Goal: Book appointment/travel/reservation

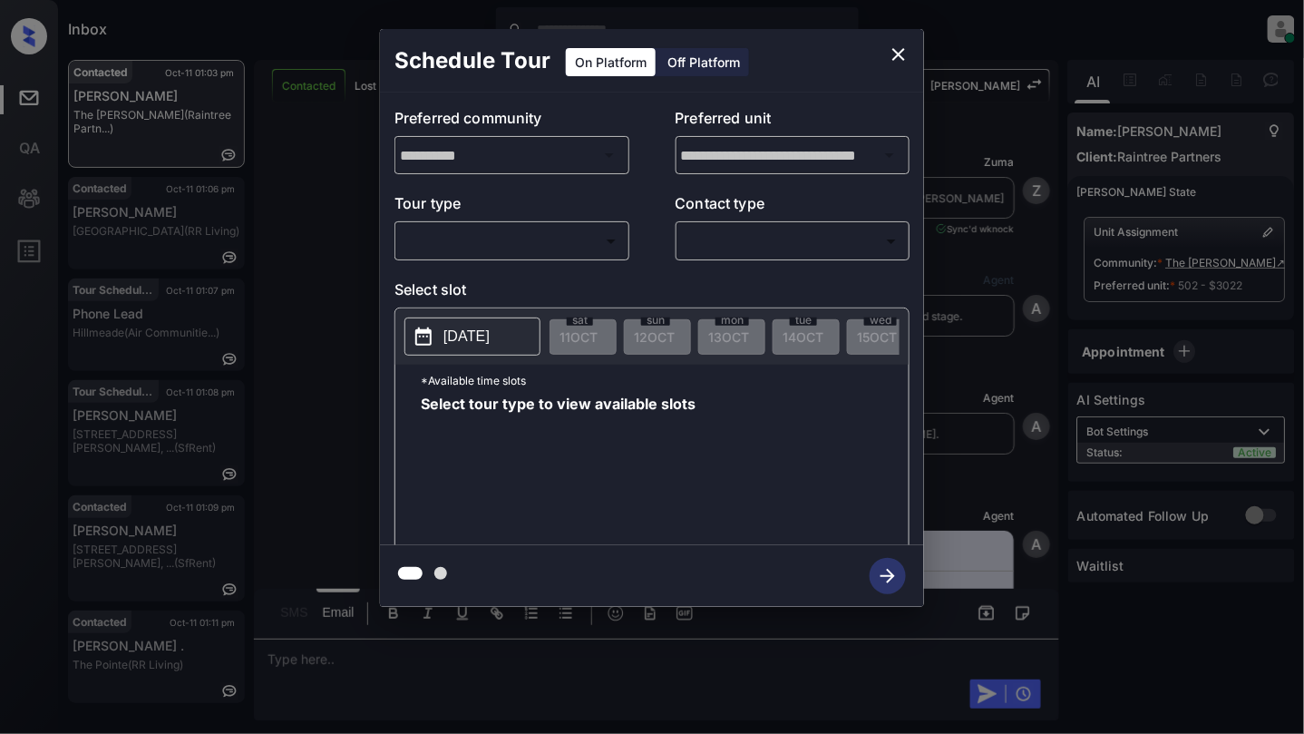
scroll to position [2340, 0]
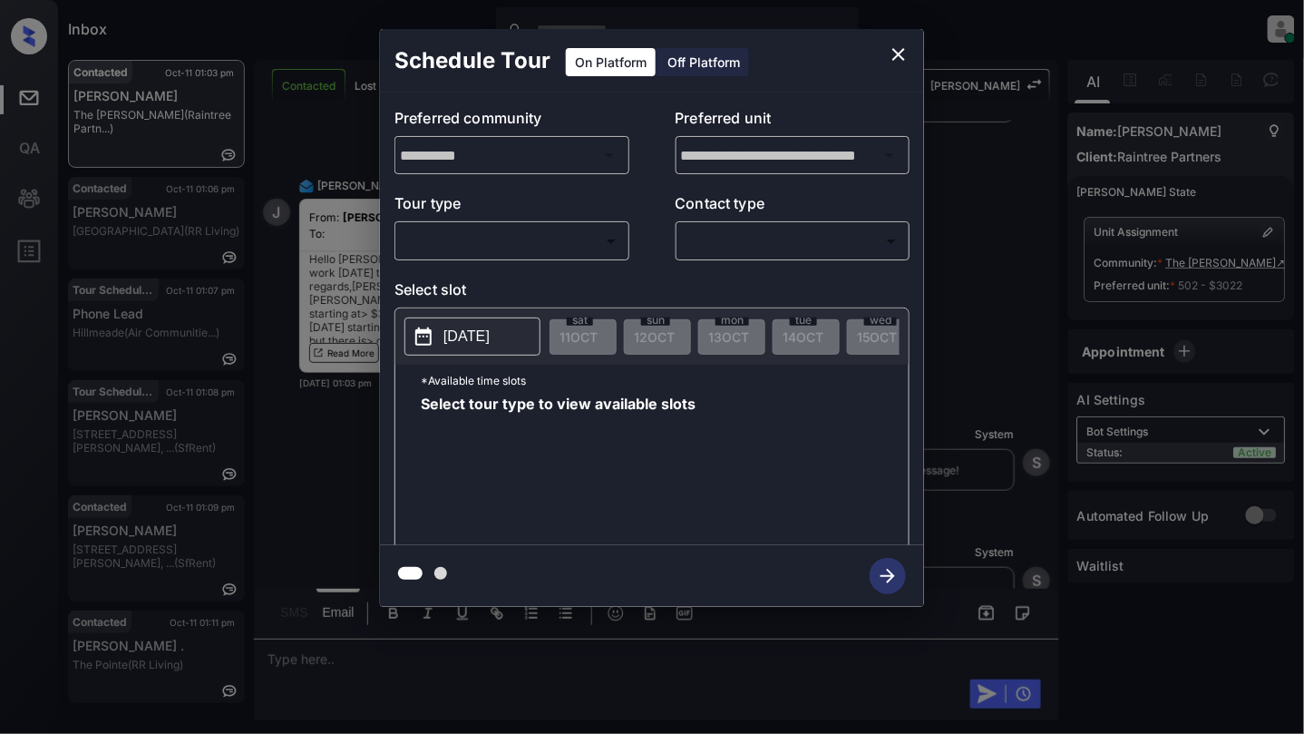
click at [513, 254] on body "Inbox Cynthia Montañez Online Set yourself offline Set yourself on break Profil…" at bounding box center [652, 367] width 1304 height 734
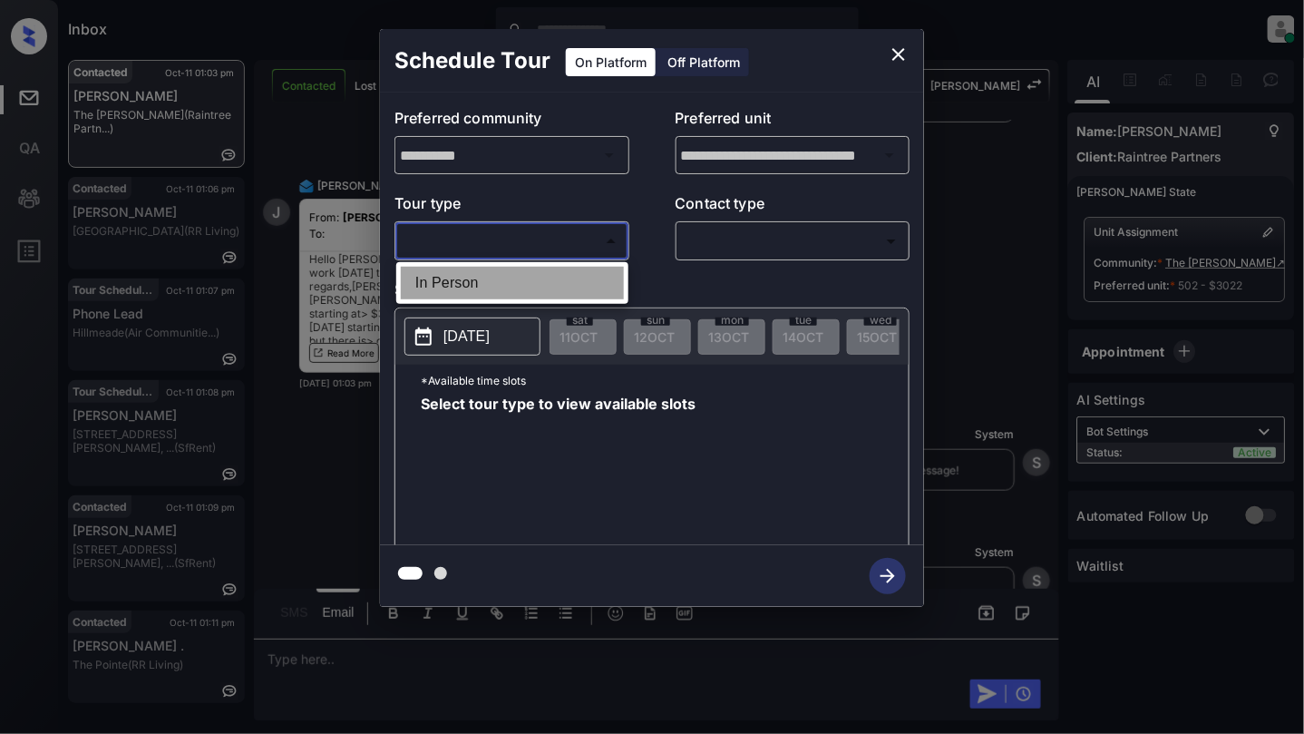
click at [509, 267] on li "In Person" at bounding box center [512, 283] width 223 height 33
type input "********"
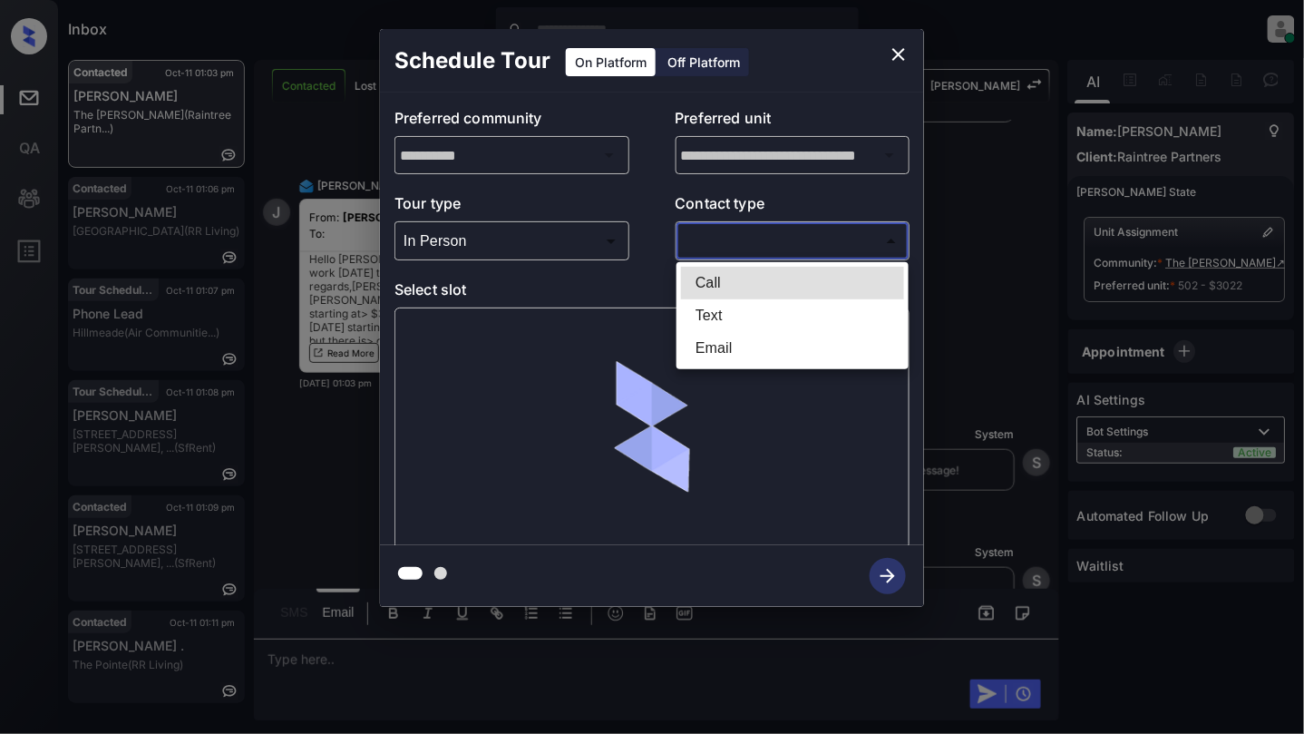
click at [782, 234] on body "Inbox Cynthia Montañez Online Set yourself offline Set yourself on break Profil…" at bounding box center [652, 367] width 1304 height 734
click at [731, 320] on li "Text" at bounding box center [792, 315] width 223 height 33
type input "****"
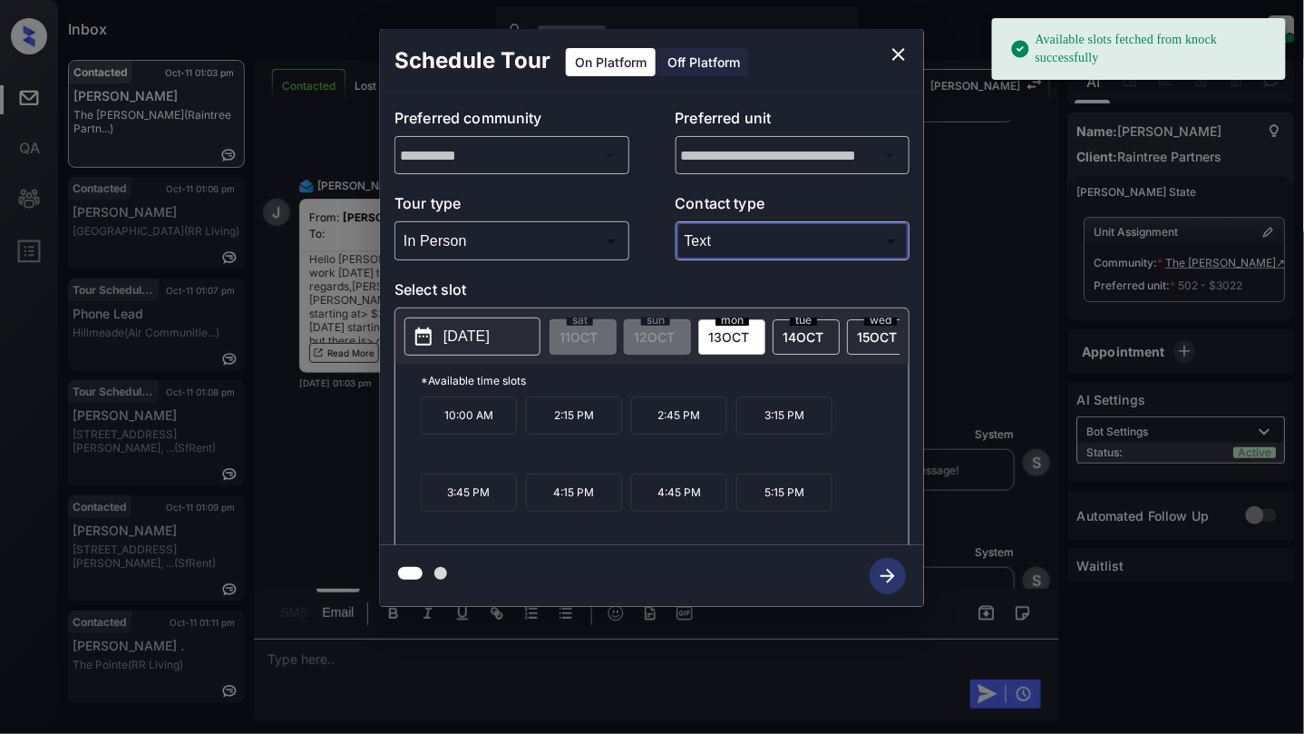
click at [459, 335] on p "2025-10-13" at bounding box center [466, 337] width 46 height 22
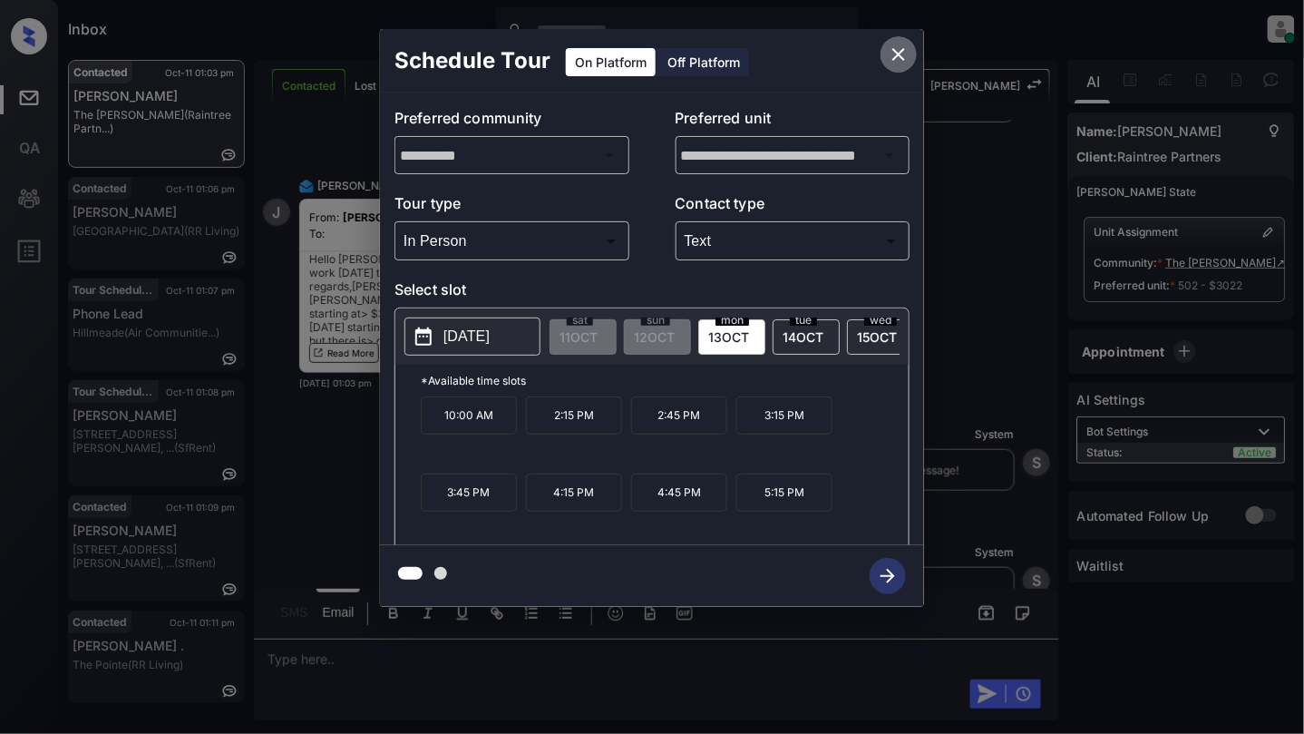
click at [890, 51] on icon "close" at bounding box center [899, 55] width 22 height 22
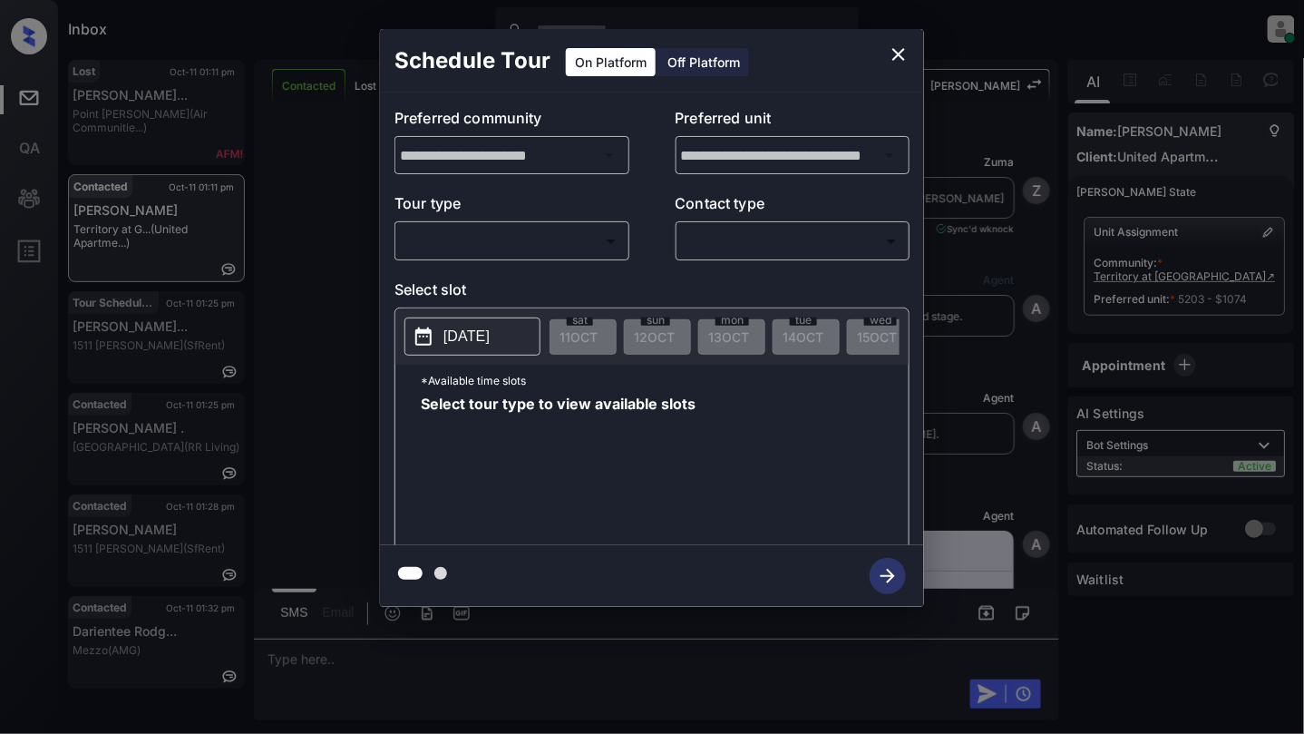
scroll to position [2047, 0]
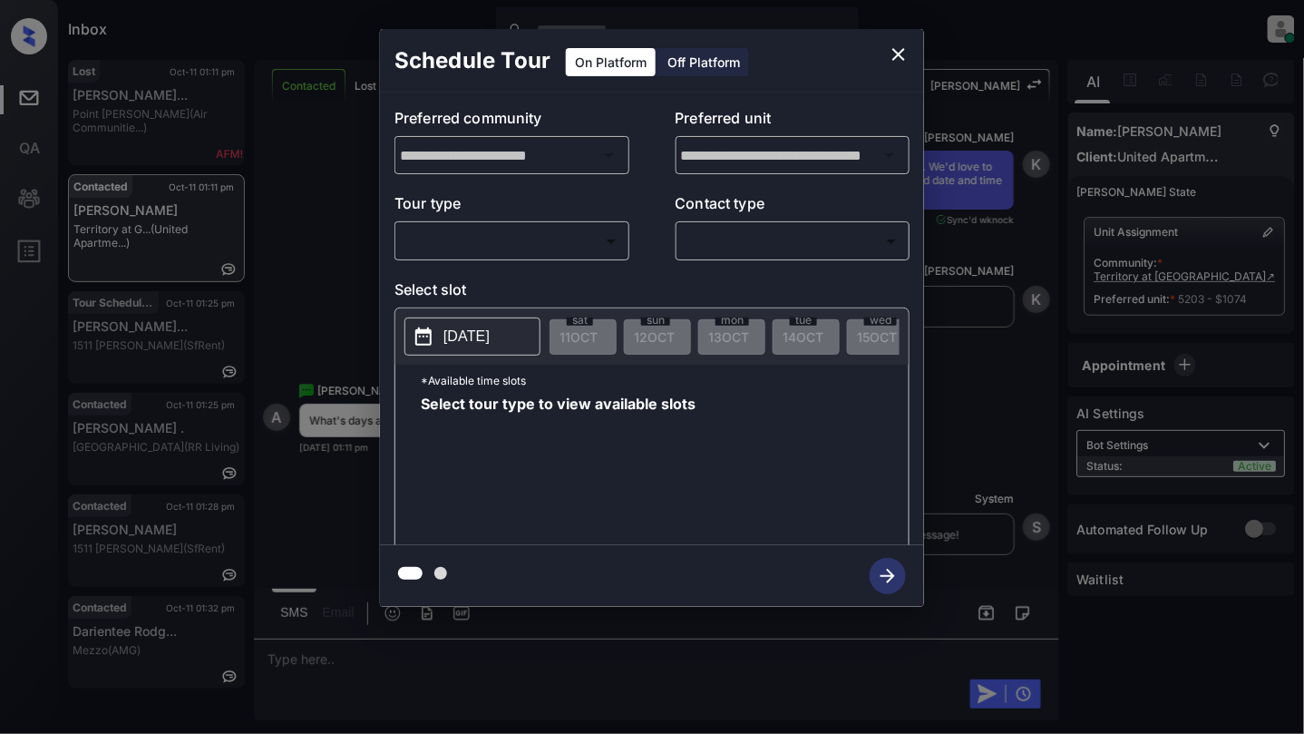
click at [461, 237] on body "Inbox Cynthia Montañez Online Set yourself offline Set yourself on break Profil…" at bounding box center [652, 367] width 1304 height 734
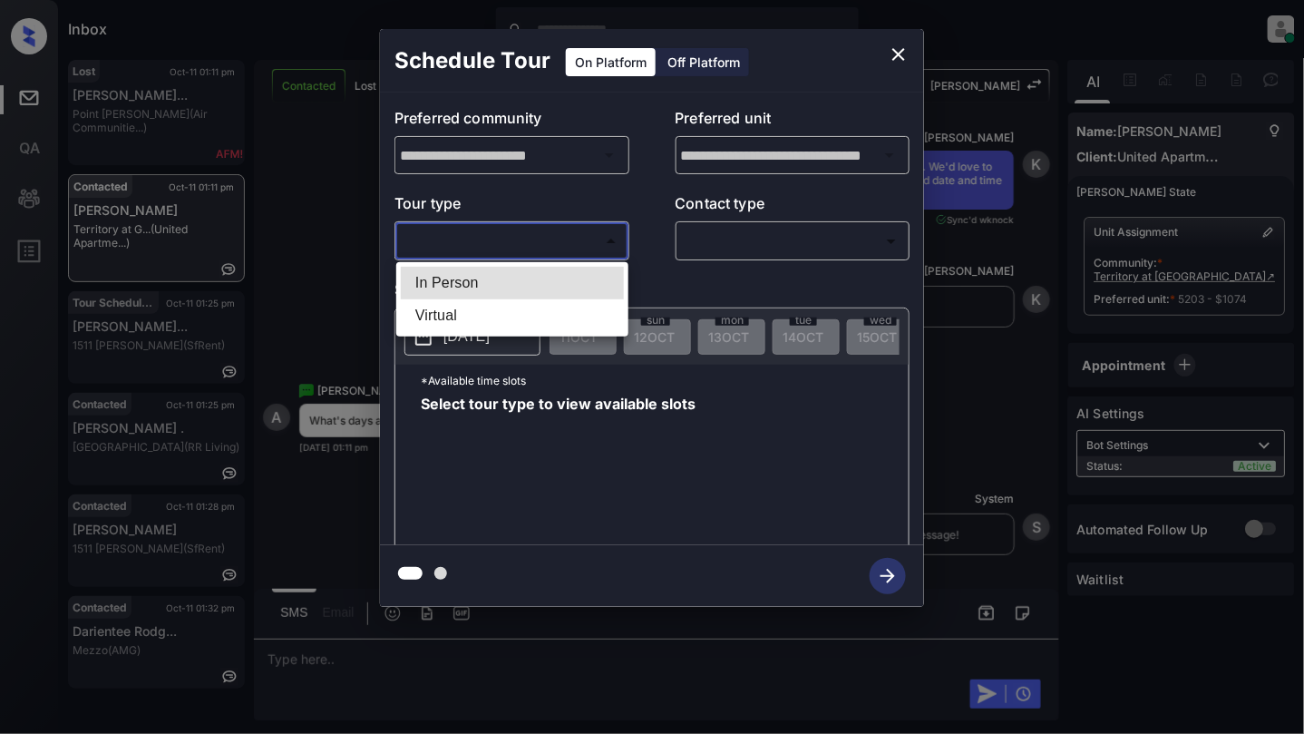
click at [458, 274] on li "In Person" at bounding box center [512, 283] width 223 height 33
type input "********"
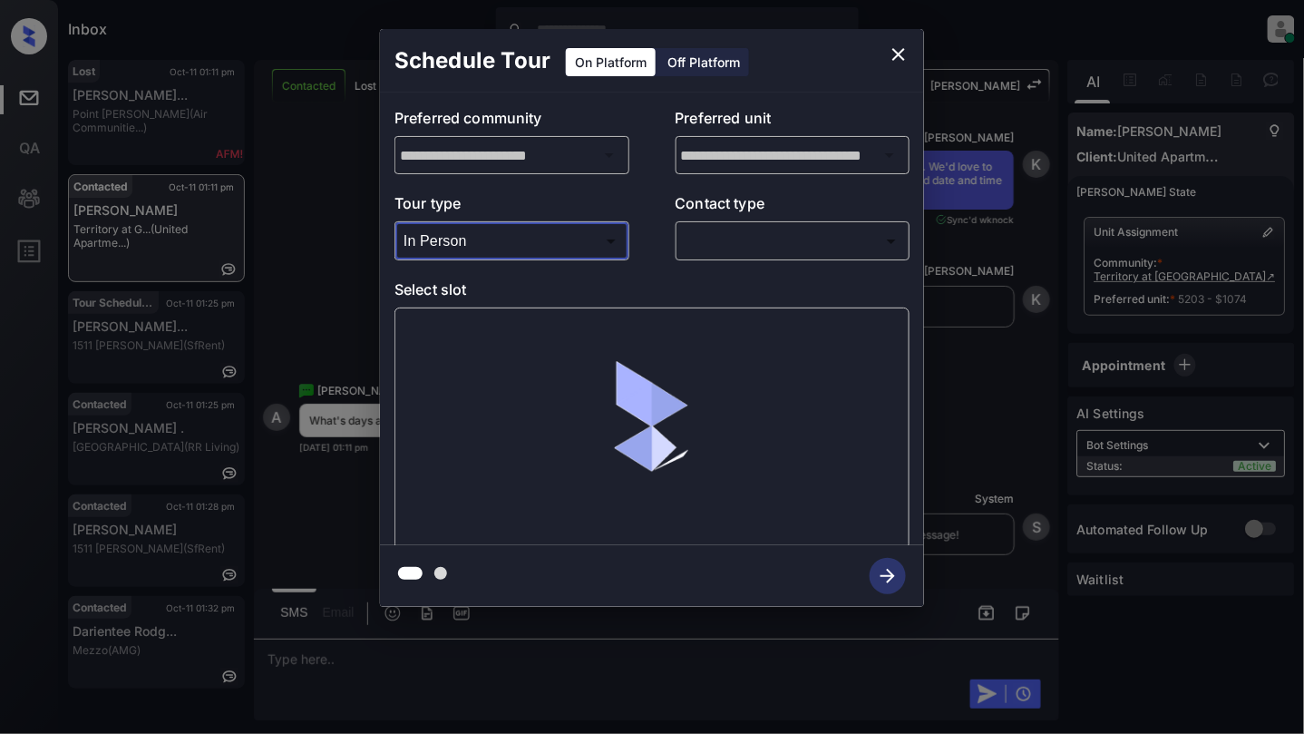
click at [824, 230] on body "Inbox Cynthia Montañez Online Set yourself offline Set yourself on break Profil…" at bounding box center [652, 367] width 1304 height 734
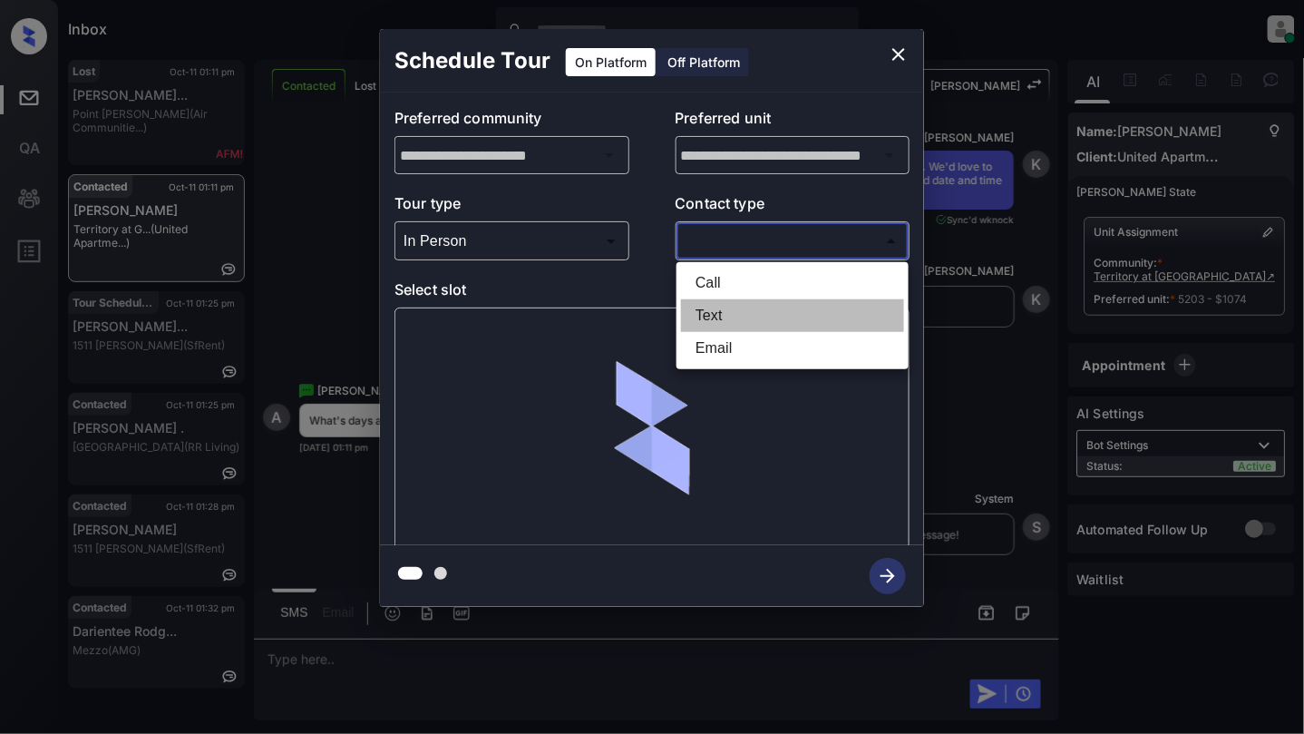
click at [725, 312] on li "Text" at bounding box center [792, 315] width 223 height 33
type input "****"
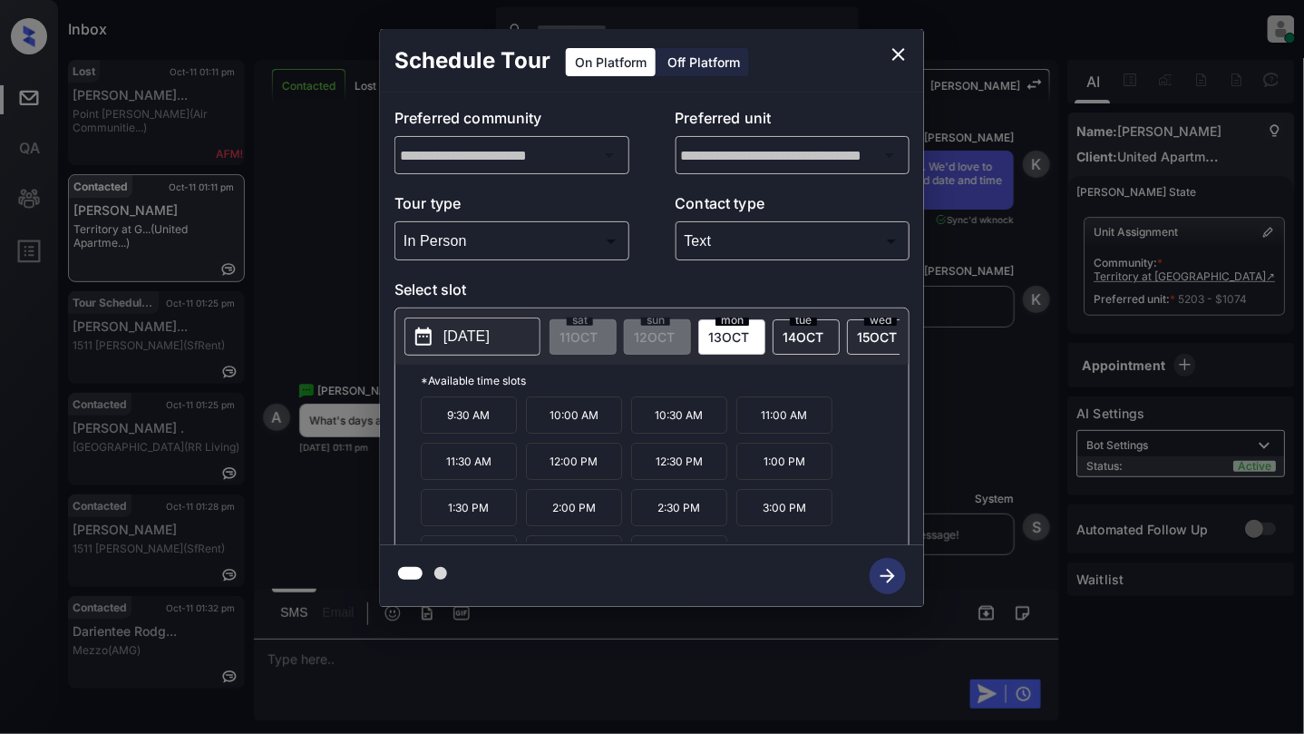
click at [480, 335] on p "2025-10-13" at bounding box center [466, 337] width 46 height 22
click at [894, 56] on icon "close" at bounding box center [899, 55] width 22 height 22
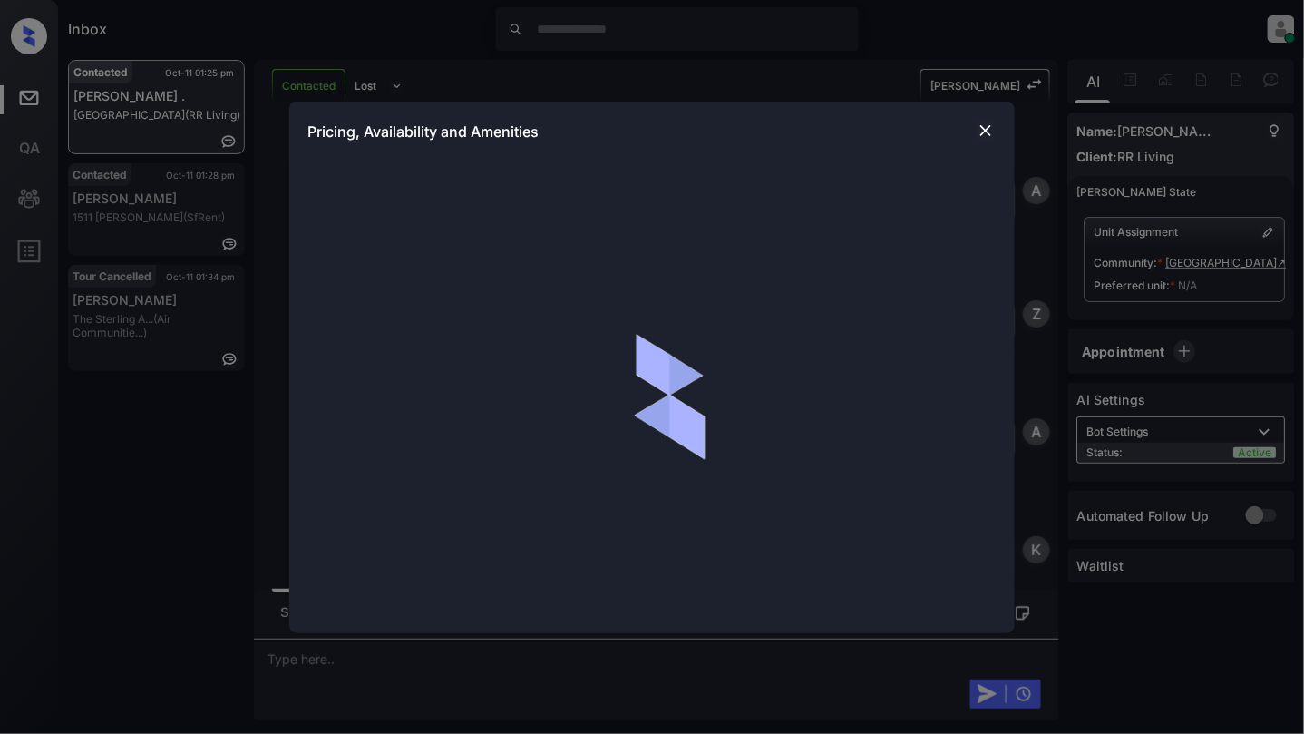
scroll to position [1703, 0]
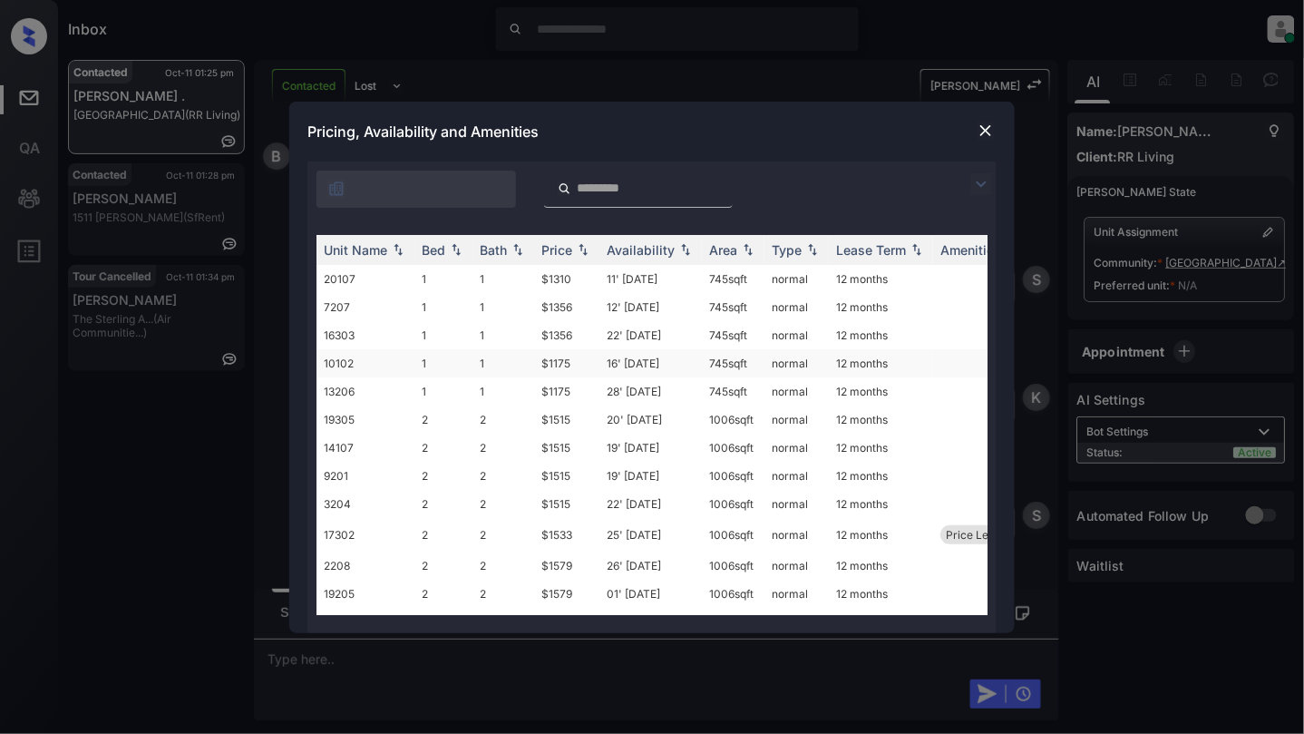
click at [429, 359] on td "1" at bounding box center [443, 363] width 58 height 28
click at [429, 357] on td "1" at bounding box center [443, 363] width 58 height 28
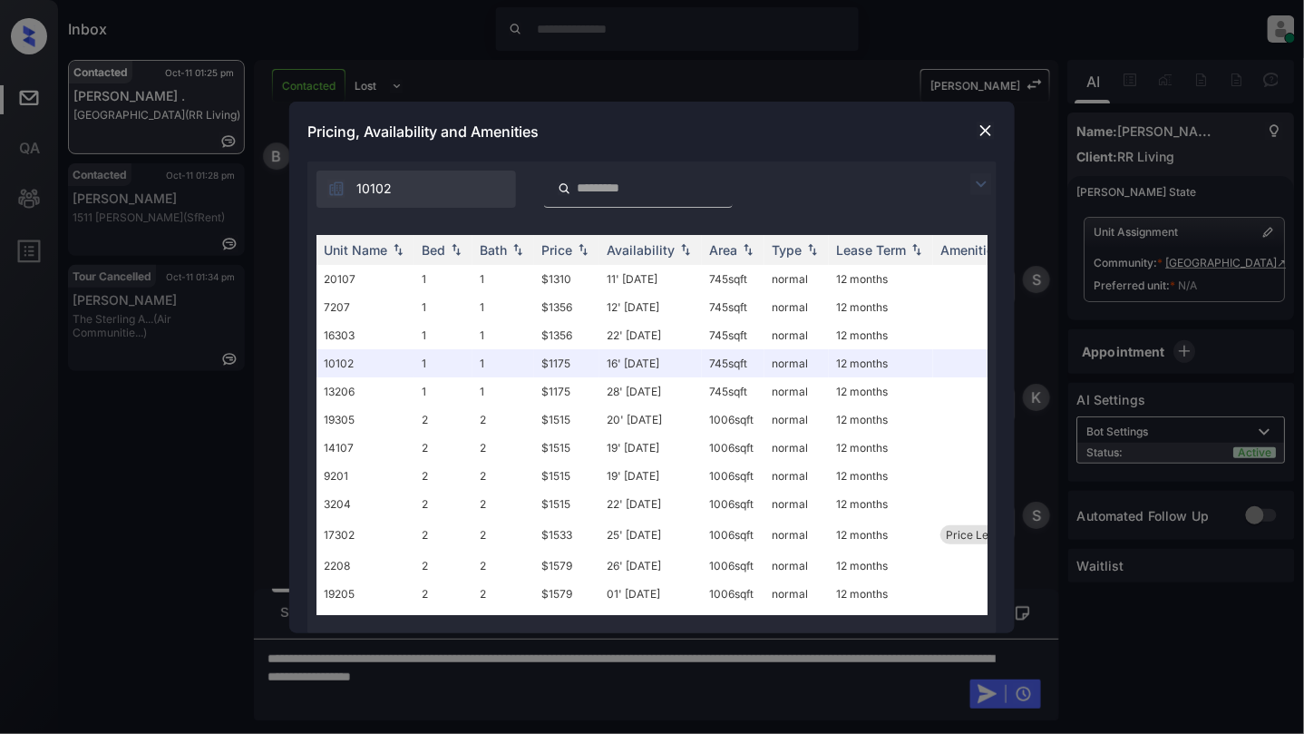
click at [980, 127] on img at bounding box center [986, 131] width 18 height 18
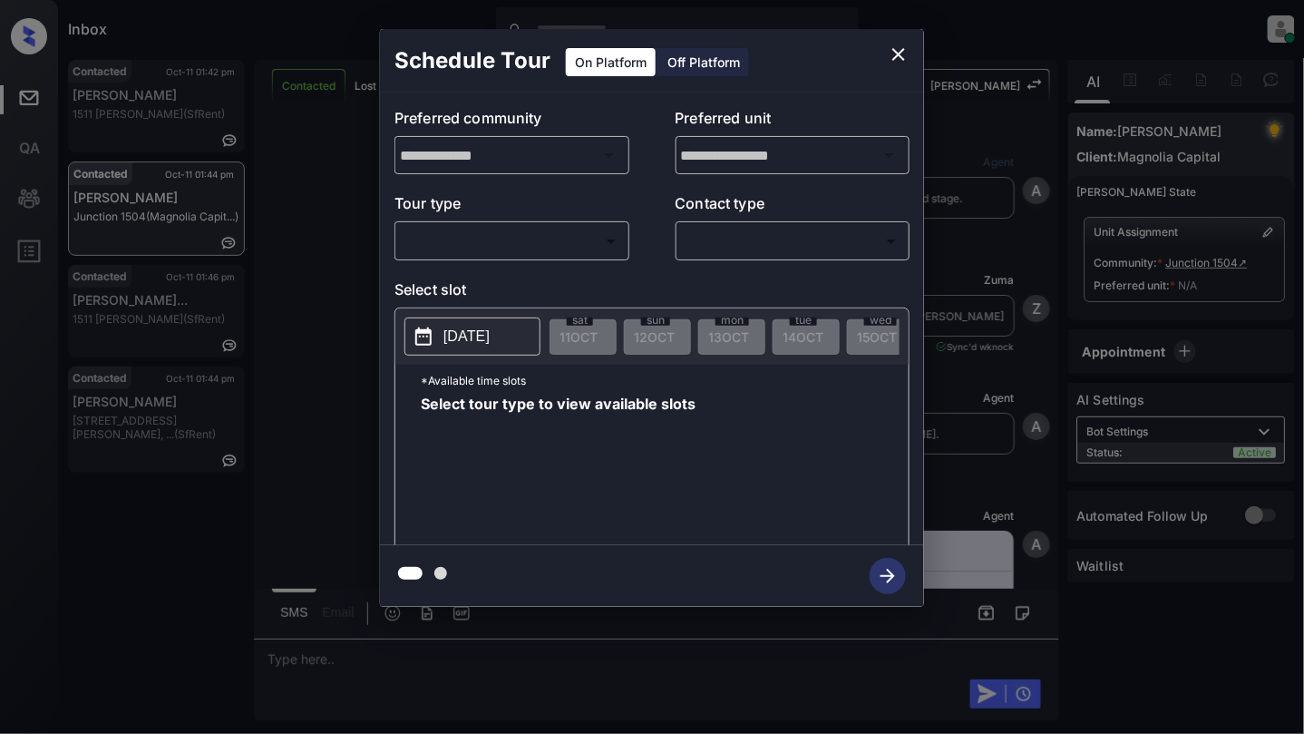
scroll to position [3244, 0]
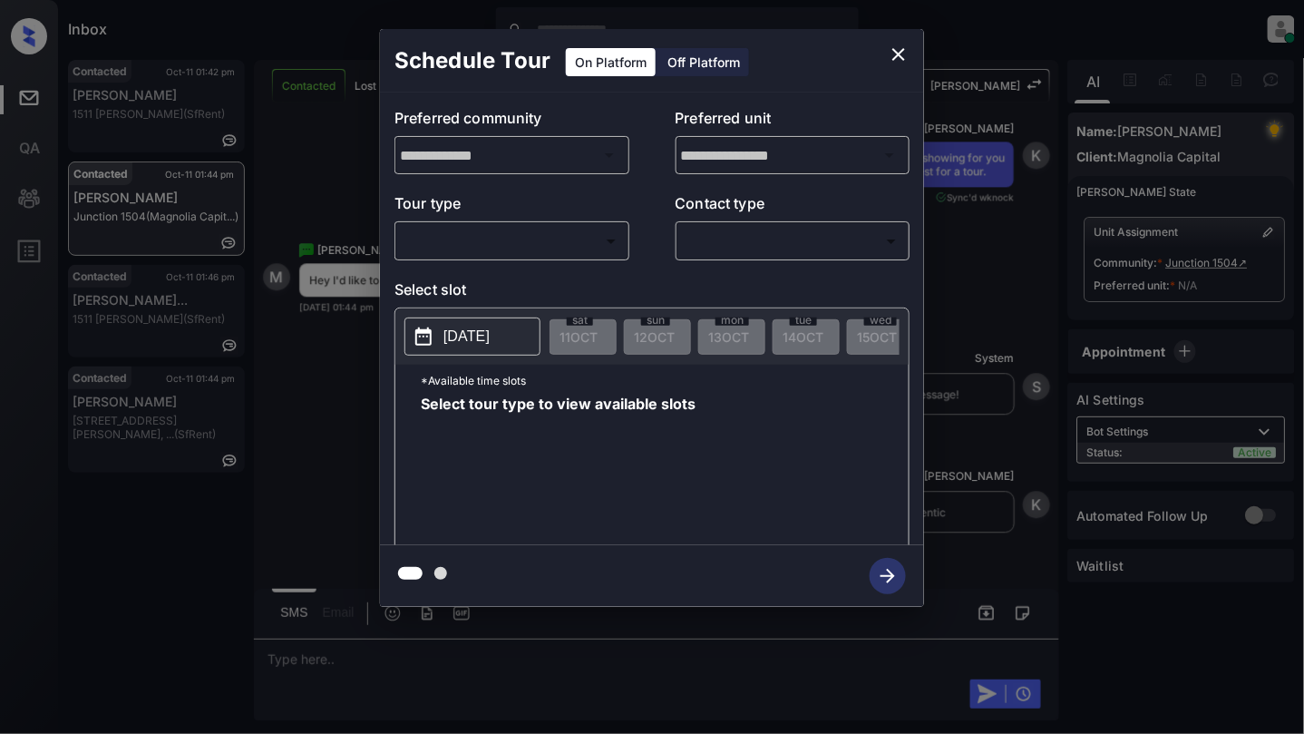
click at [538, 247] on body "Inbox Cynthia Montañez Online Set yourself offline Set yourself on break Profil…" at bounding box center [652, 367] width 1304 height 734
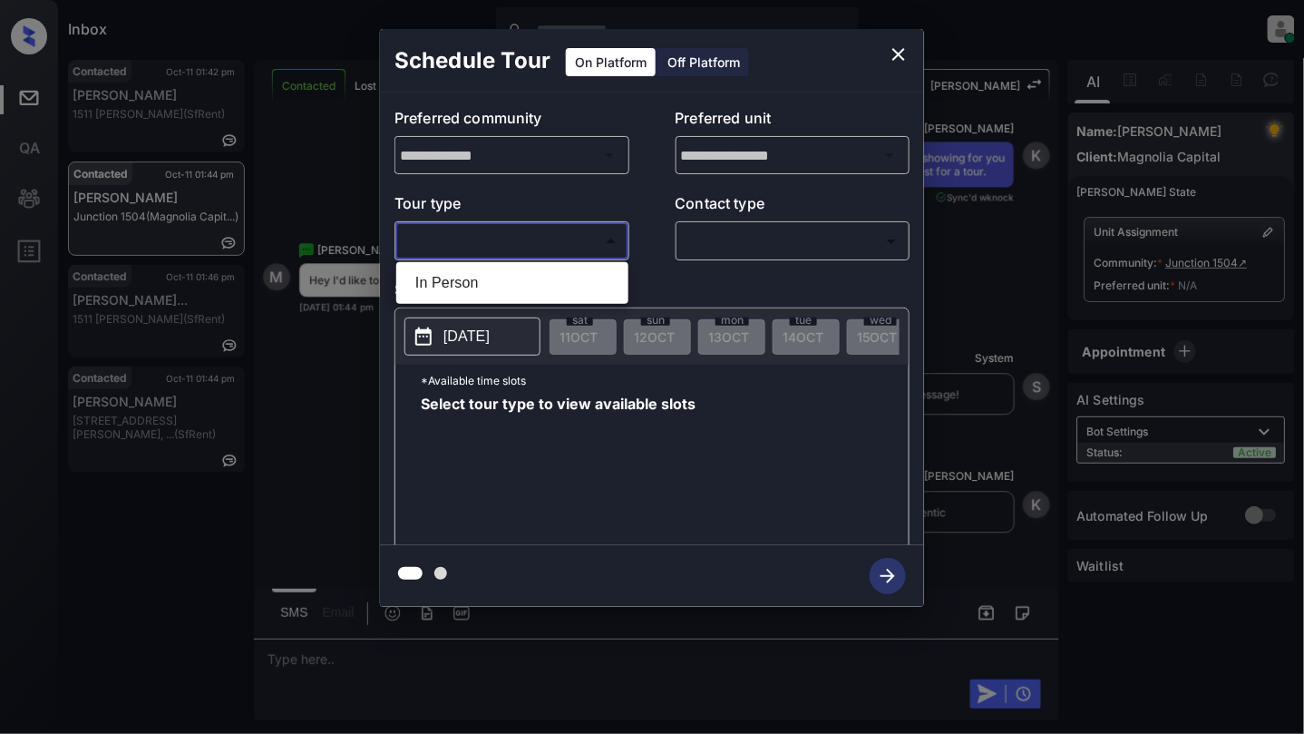
click at [900, 59] on div at bounding box center [652, 367] width 1304 height 734
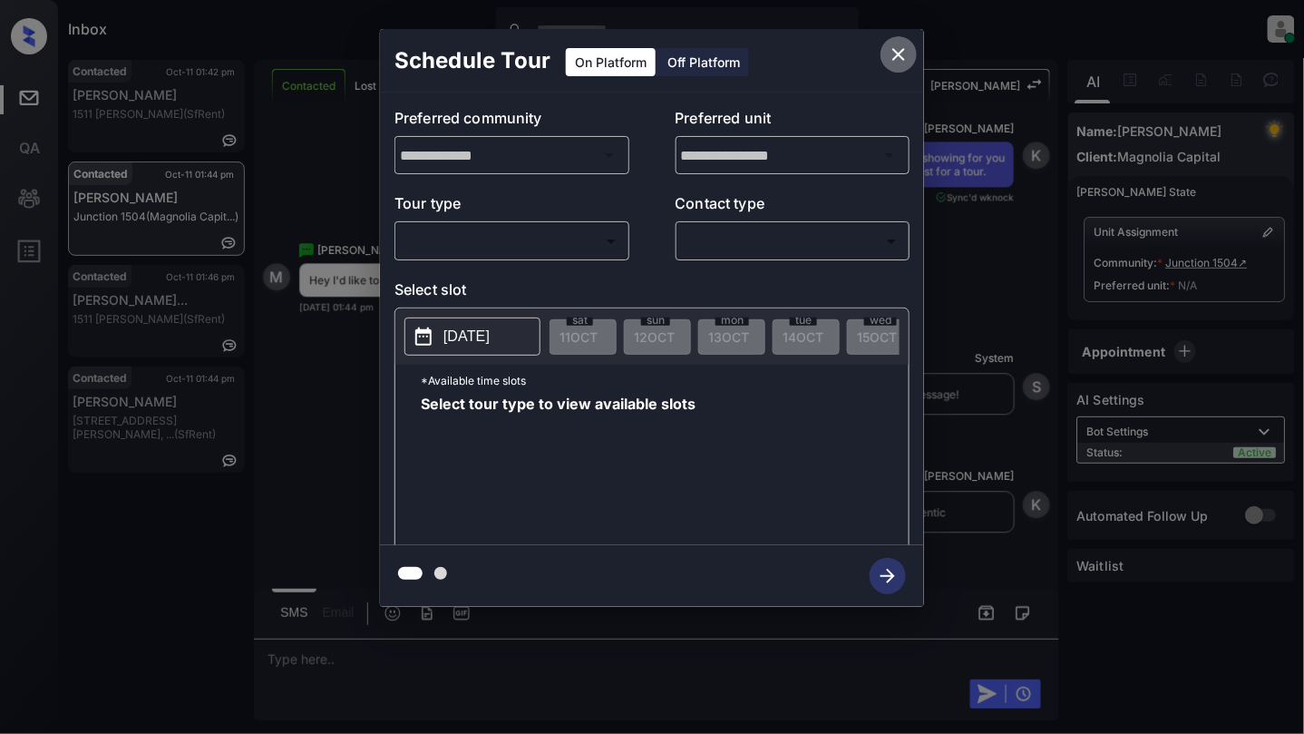
click at [901, 54] on icon "close" at bounding box center [899, 55] width 22 height 22
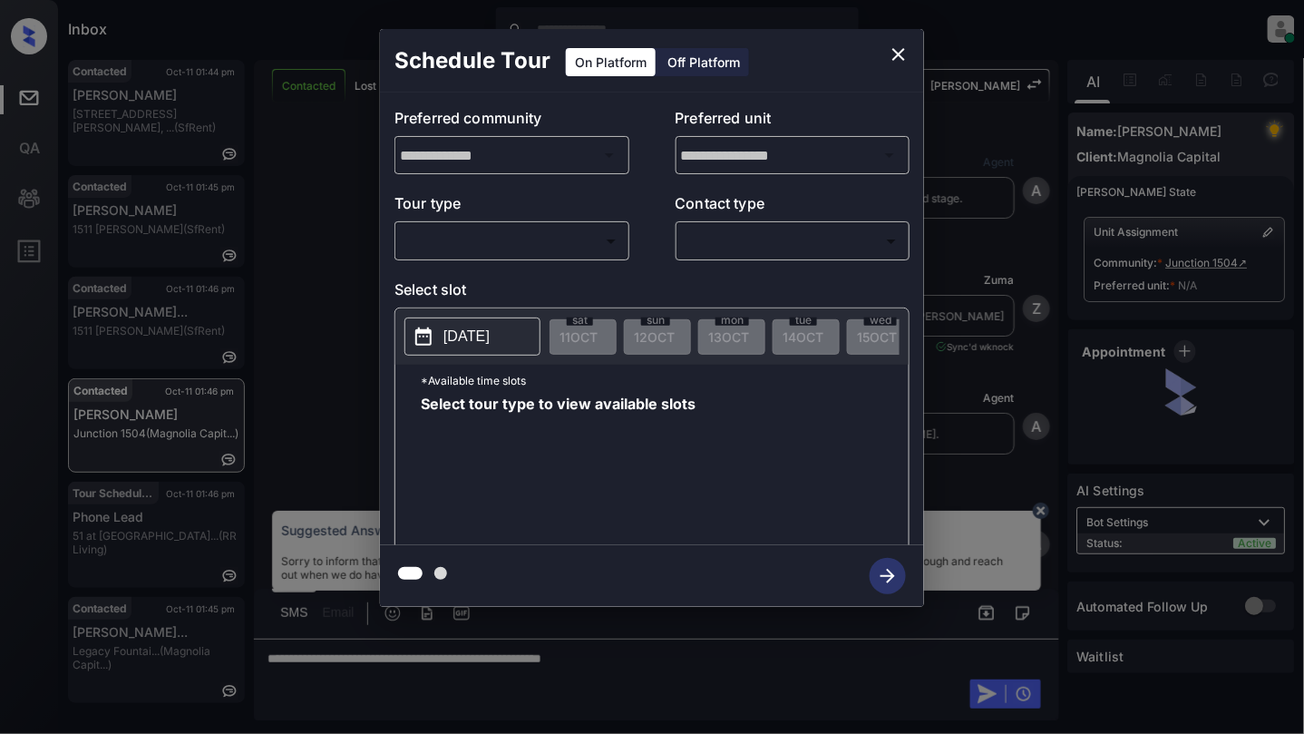
scroll to position [4332, 0]
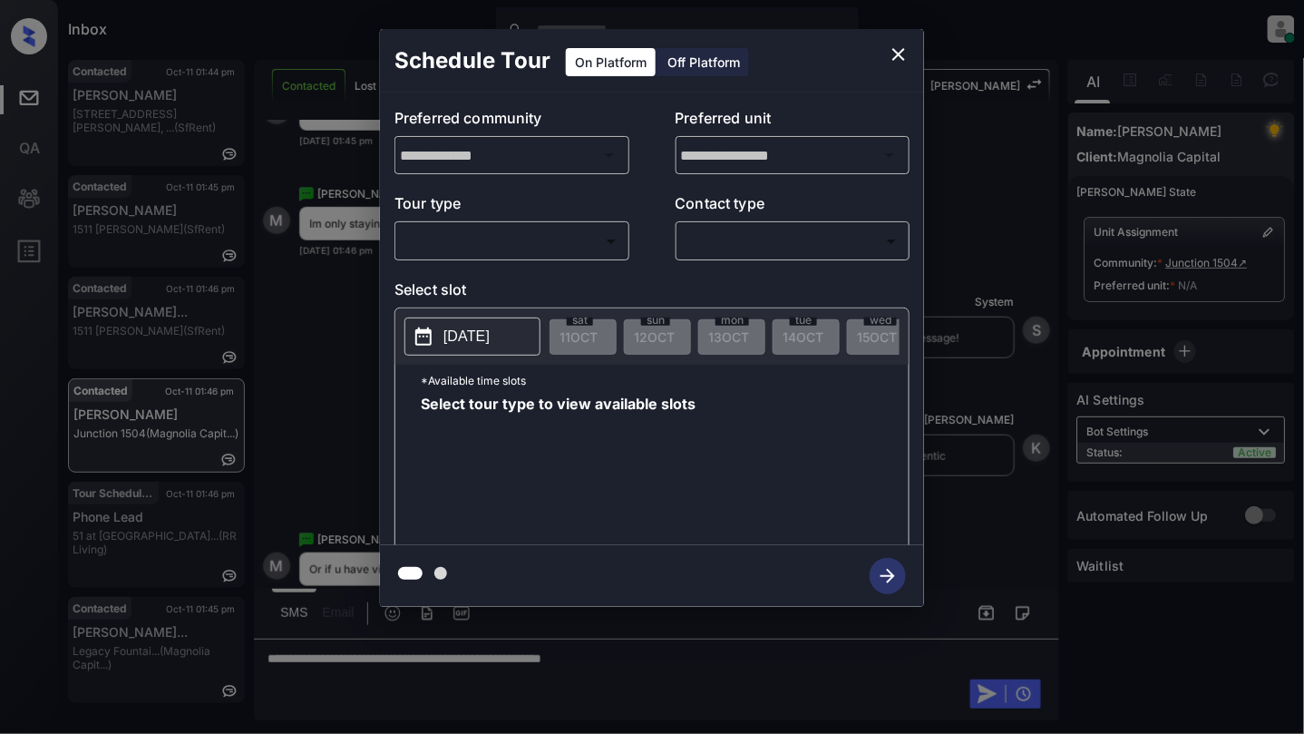
click at [444, 341] on p "[DATE]" at bounding box center [466, 337] width 46 height 22
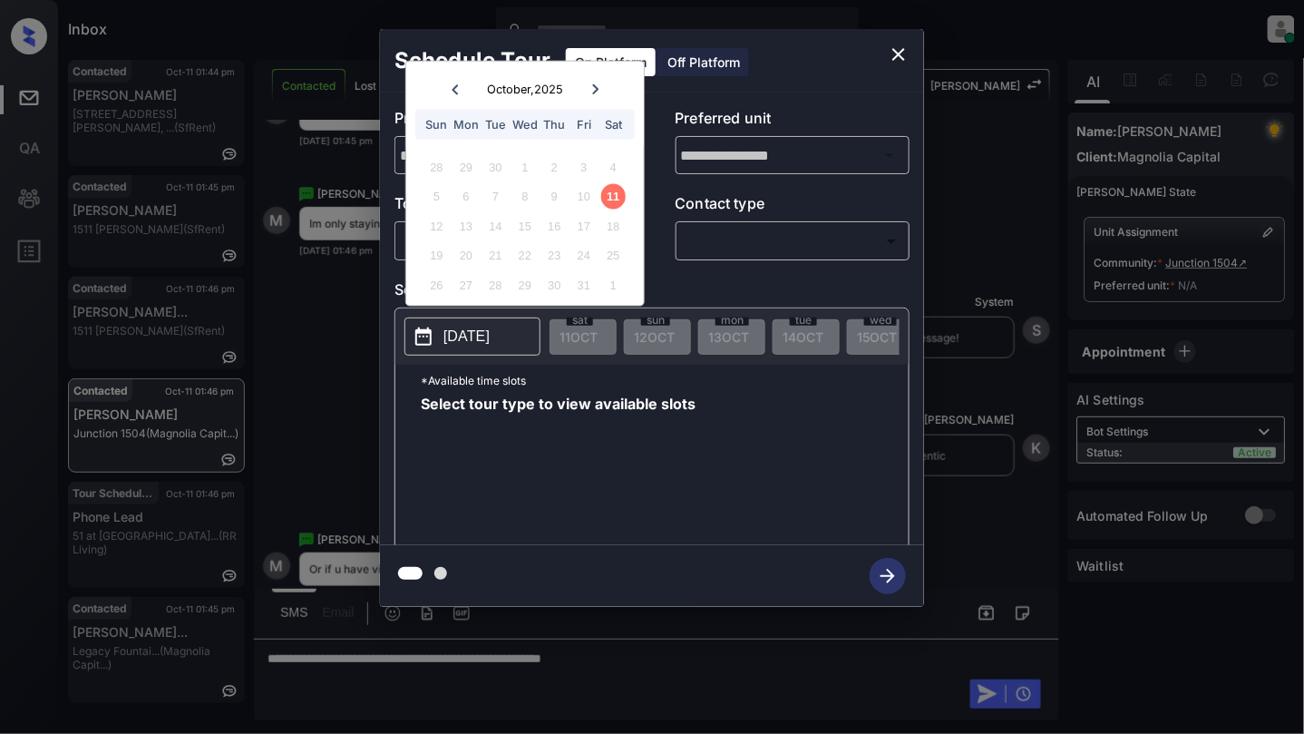
click at [592, 84] on icon at bounding box center [595, 88] width 11 height 11
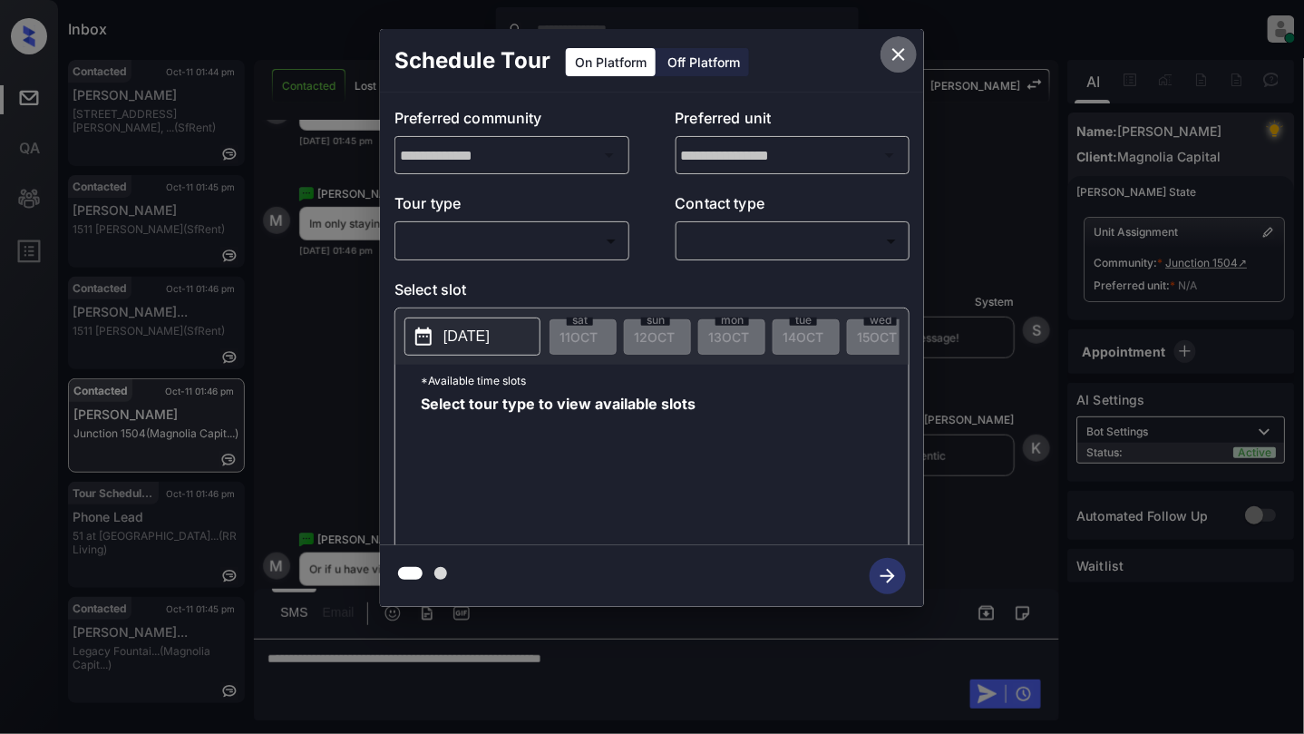
click at [904, 53] on icon "close" at bounding box center [899, 55] width 22 height 22
